Goal: Task Accomplishment & Management: Manage account settings

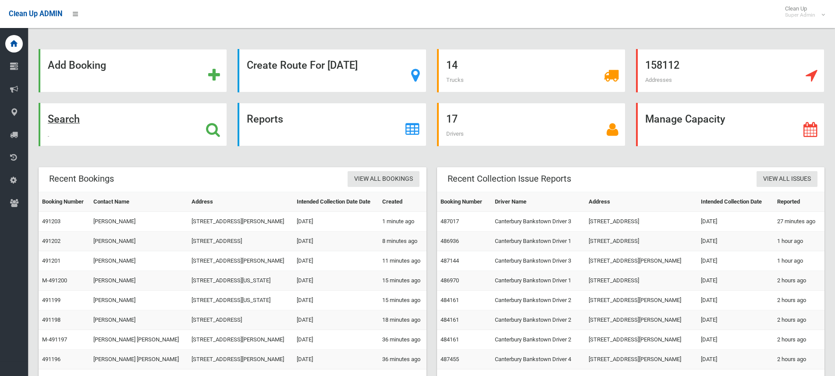
click at [211, 128] on icon at bounding box center [213, 129] width 14 height 15
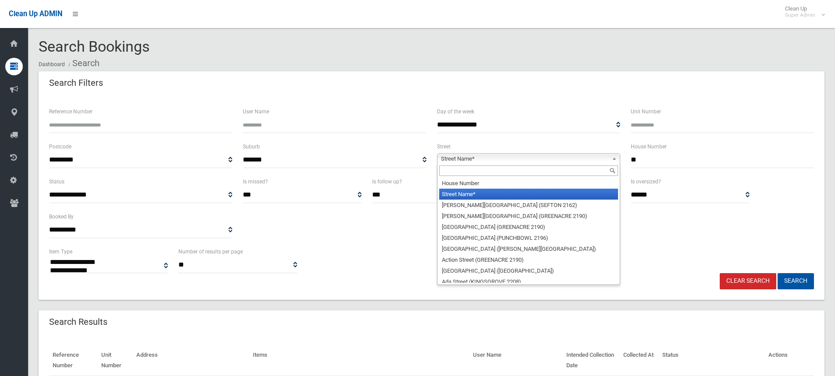
select select
click at [469, 169] on input "text" at bounding box center [528, 171] width 179 height 11
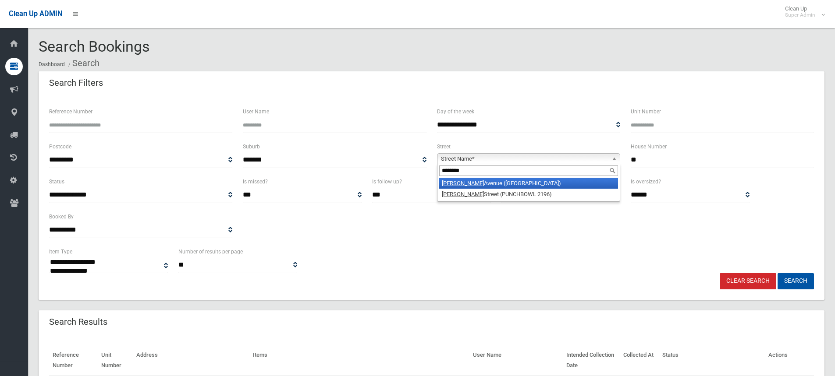
type input "********"
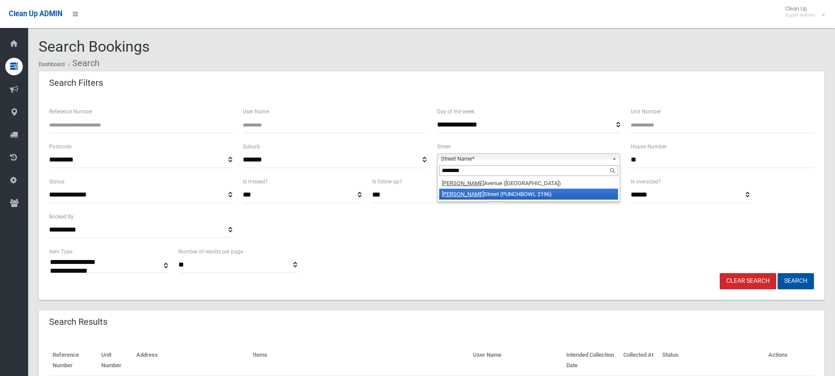
click at [496, 194] on li "Matthews Street (PUNCHBOWL 2196)" at bounding box center [528, 194] width 179 height 11
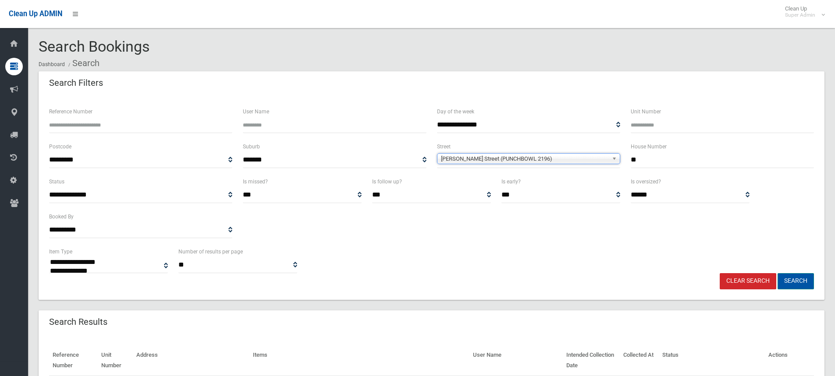
click at [796, 276] on button "Search" at bounding box center [795, 281] width 36 height 16
select select
click at [571, 249] on div "**********" at bounding box center [431, 260] width 775 height 27
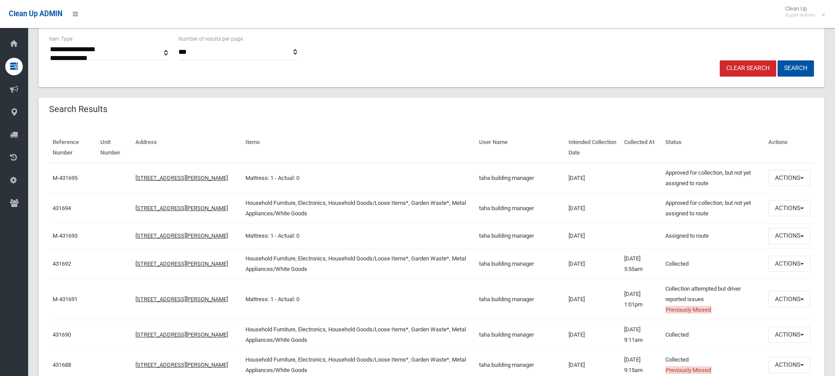
scroll to position [263, 0]
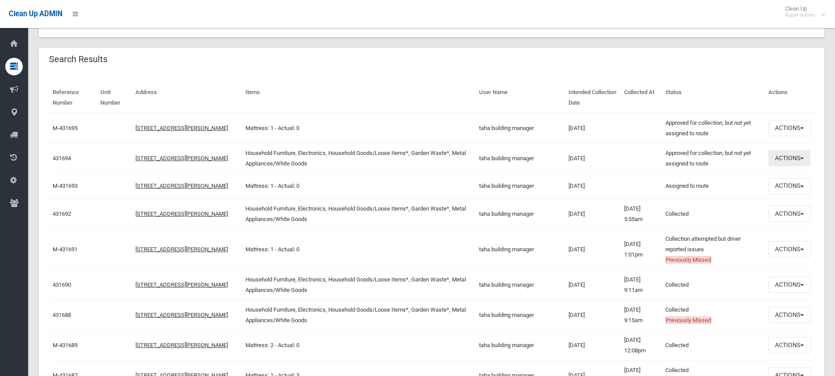
click at [784, 161] on button "Actions" at bounding box center [789, 158] width 42 height 16
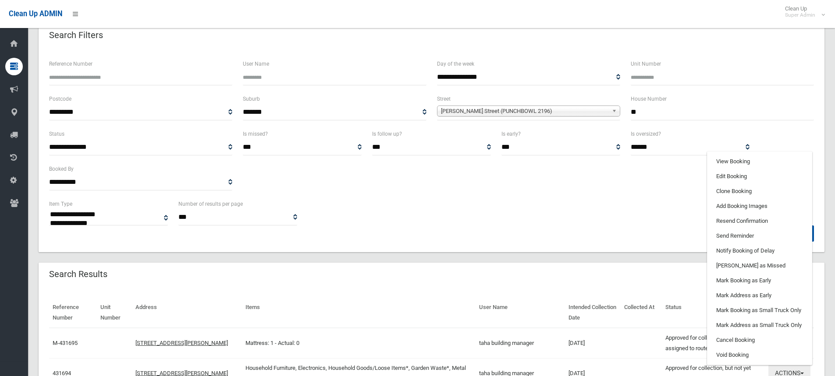
scroll to position [44, 0]
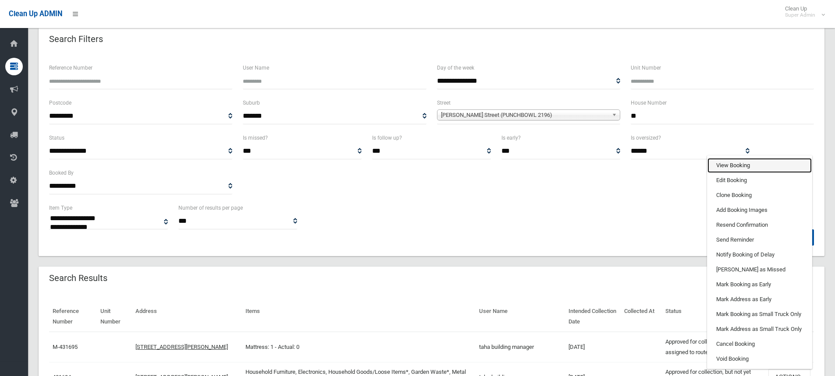
click at [724, 164] on link "View Booking" at bounding box center [759, 165] width 104 height 15
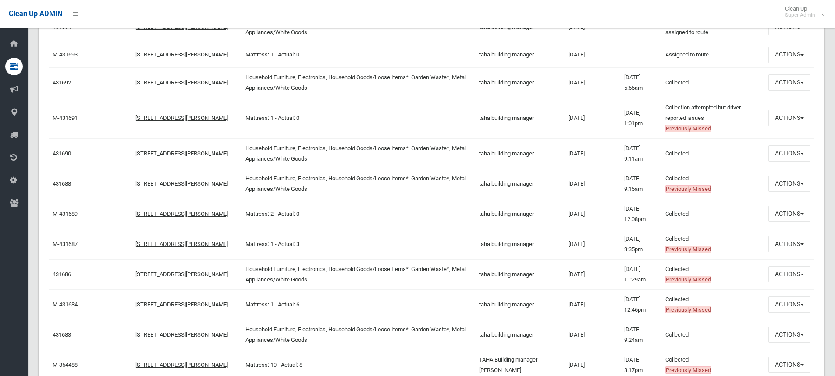
scroll to position [350, 0]
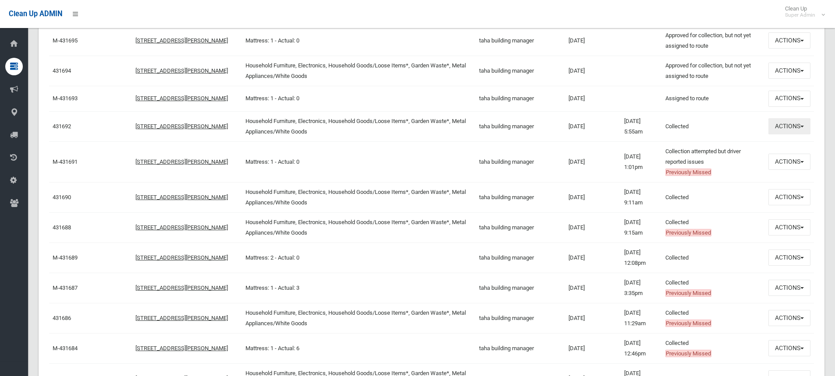
click at [778, 125] on button "Actions" at bounding box center [789, 126] width 42 height 16
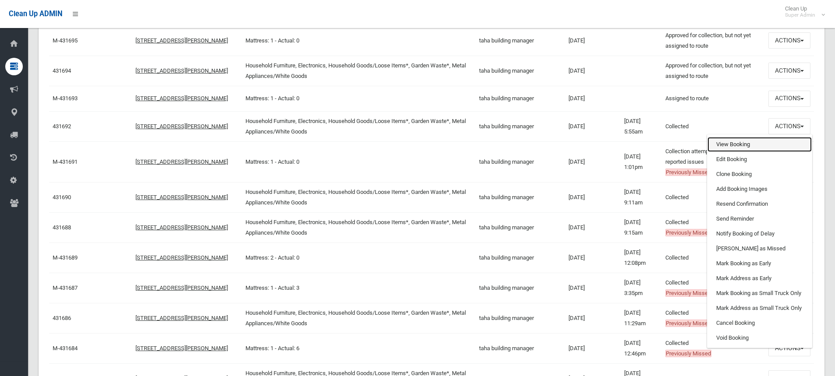
click at [738, 148] on link "View Booking" at bounding box center [759, 144] width 104 height 15
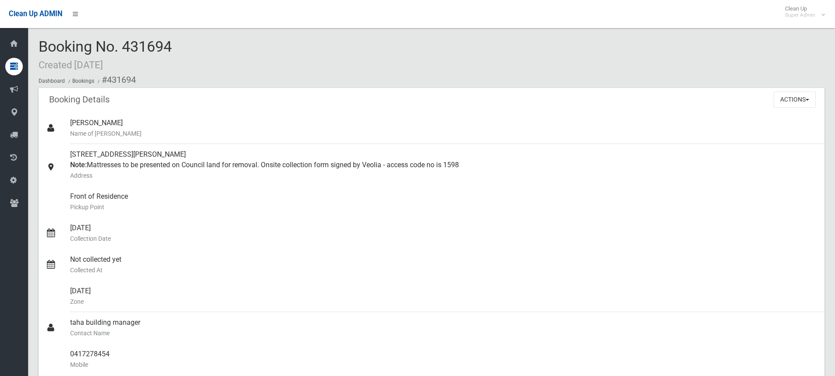
click at [274, 72] on ol "Dashboard Bookings #431694" at bounding box center [431, 80] width 785 height 16
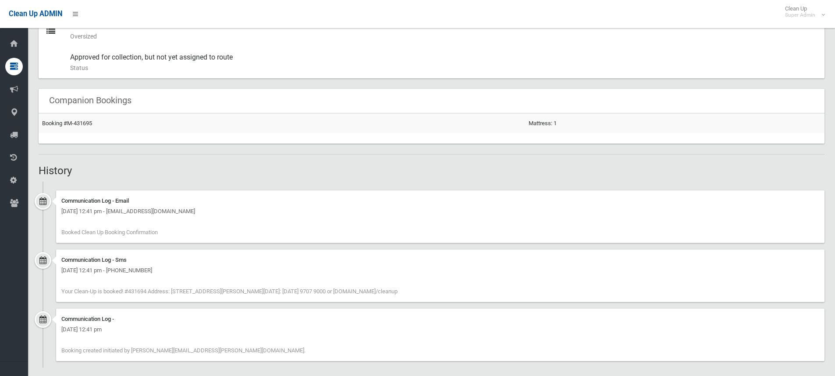
scroll to position [504, 0]
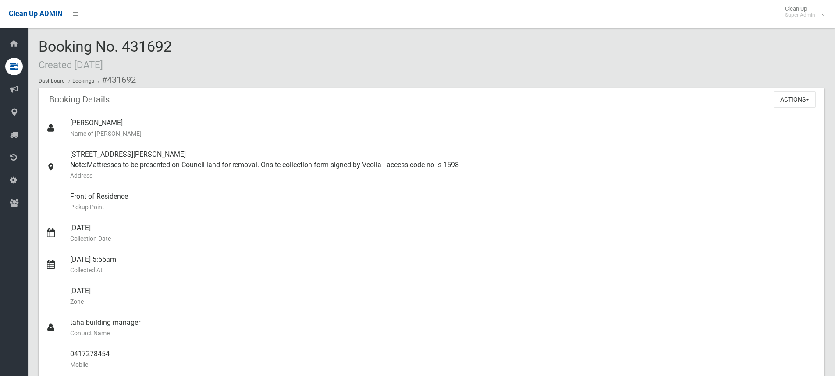
scroll to position [613, 0]
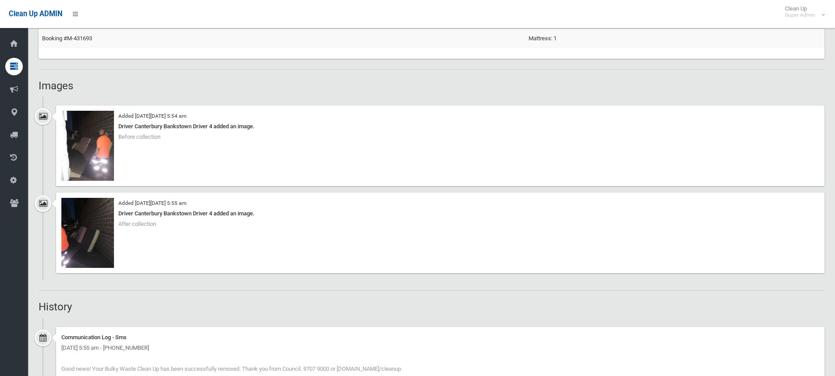
click at [132, 81] on h2 "Images" at bounding box center [431, 85] width 785 height 11
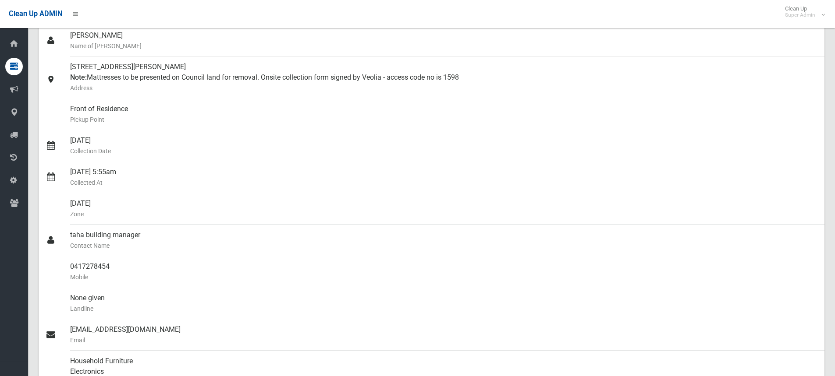
scroll to position [0, 0]
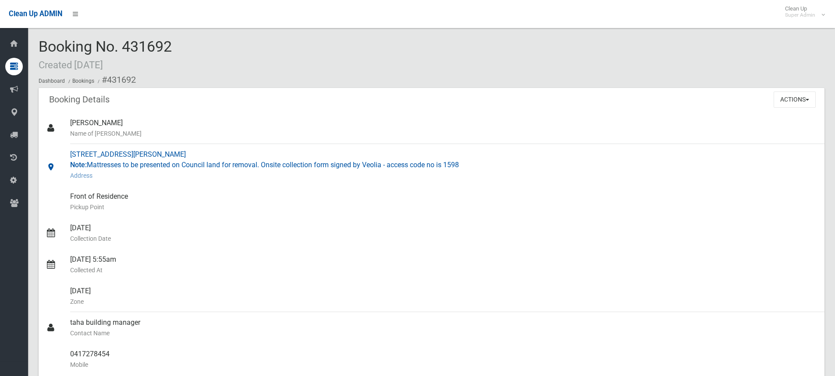
drag, startPoint x: 70, startPoint y: 152, endPoint x: 176, endPoint y: 156, distance: 106.1
click at [176, 156] on link "20 Matthews Street, PUNCHBOWL NSW 2196 Note: Mattresses to be presented on Coun…" at bounding box center [431, 165] width 785 height 42
copy link "20 Matthews Street, PUNCHBOWL"
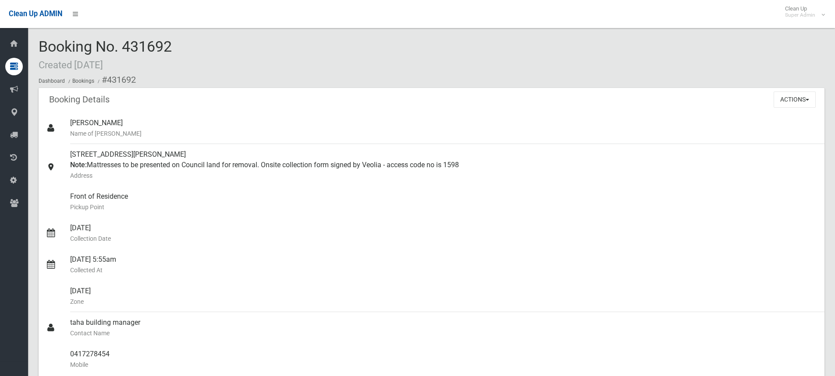
drag, startPoint x: 44, startPoint y: 47, endPoint x: 178, endPoint y: 49, distance: 134.5
click at [178, 49] on div "Booking No. 431692 Created 18/12/2024 Dashboard Bookings #431692" at bounding box center [431, 64] width 785 height 50
copy span "Booking No. 431692"
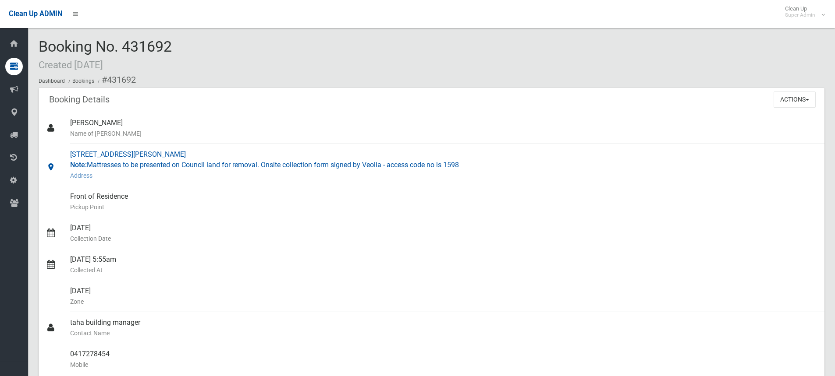
drag, startPoint x: 442, startPoint y: 163, endPoint x: 265, endPoint y: 161, distance: 176.6
click at [265, 161] on div "20 Matthews Street, PUNCHBOWL NSW 2196 Note: Mattresses to be presented on Coun…" at bounding box center [443, 165] width 747 height 42
copy div "Onsite collection form signed by Veolia - access code no is 1598"
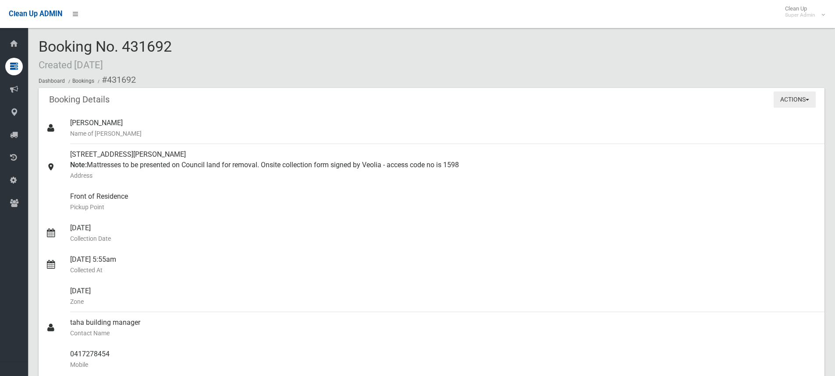
click at [788, 97] on button "Actions" at bounding box center [794, 100] width 42 height 16
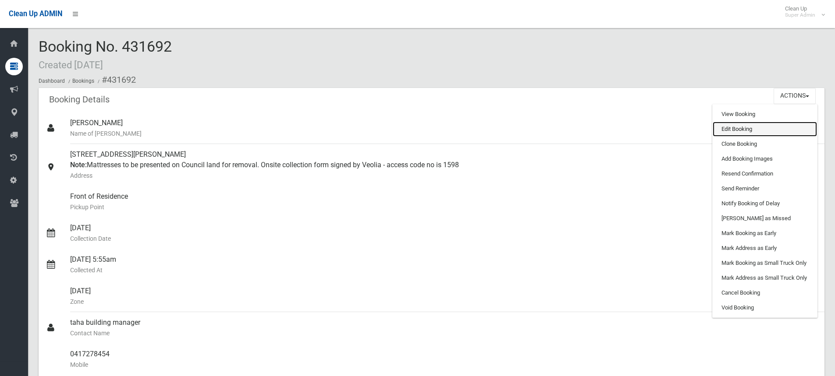
click at [742, 132] on link "Edit Booking" at bounding box center [764, 129] width 104 height 15
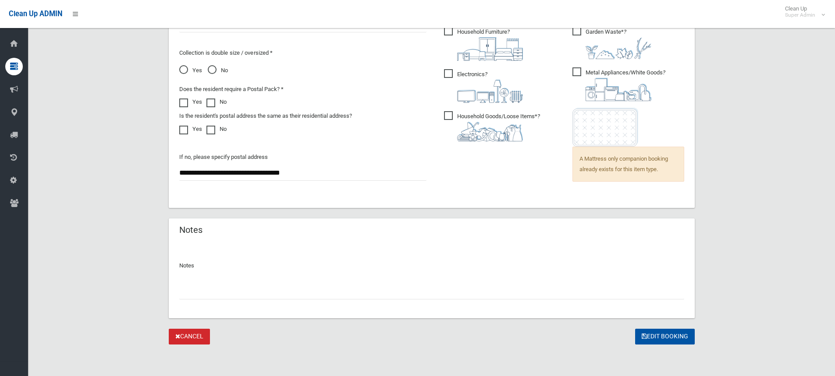
scroll to position [711, 0]
click at [265, 292] on input "text" at bounding box center [431, 291] width 505 height 16
type input "**********"
click at [652, 338] on button "Edit Booking" at bounding box center [665, 337] width 60 height 16
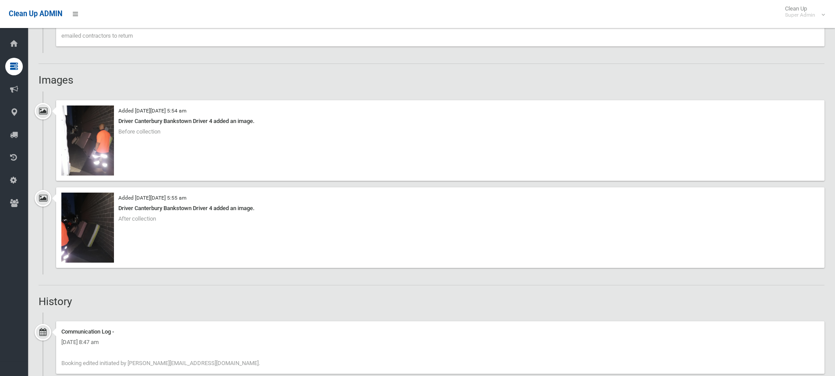
scroll to position [701, 0]
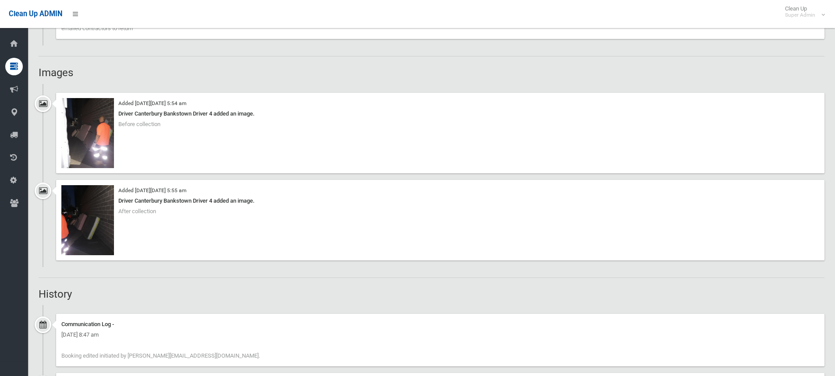
click at [225, 95] on div "Added [DATE][DATE] 5:54 am Driver Canterbury Bankstown Driver 4 added an image.…" at bounding box center [440, 133] width 768 height 81
